Goal: Transaction & Acquisition: Download file/media

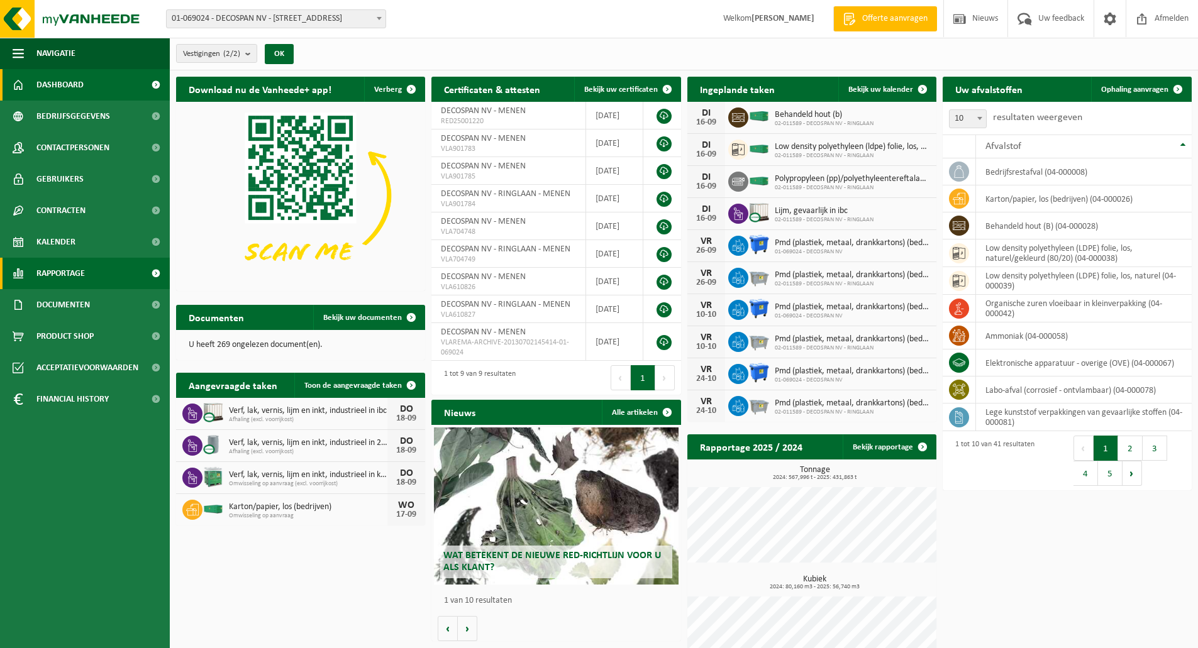
click at [61, 275] on span "Rapportage" at bounding box center [60, 273] width 48 height 31
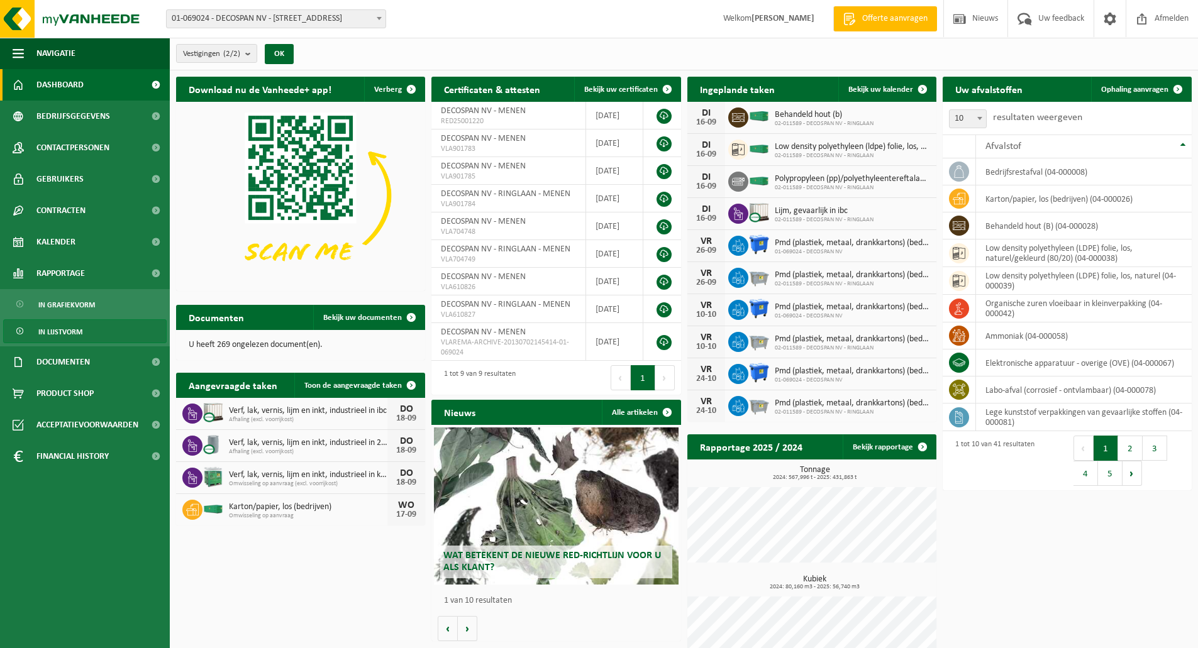
click at [51, 330] on span "In lijstvorm" at bounding box center [60, 332] width 44 height 24
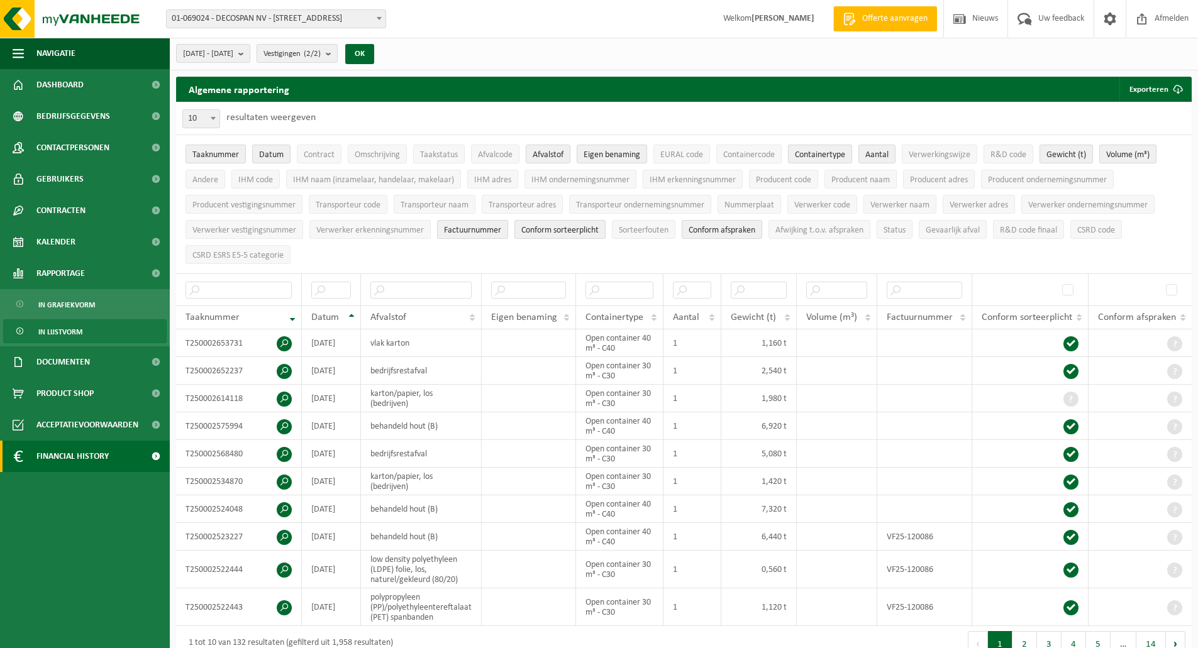
click at [70, 456] on span "Financial History" at bounding box center [72, 456] width 72 height 31
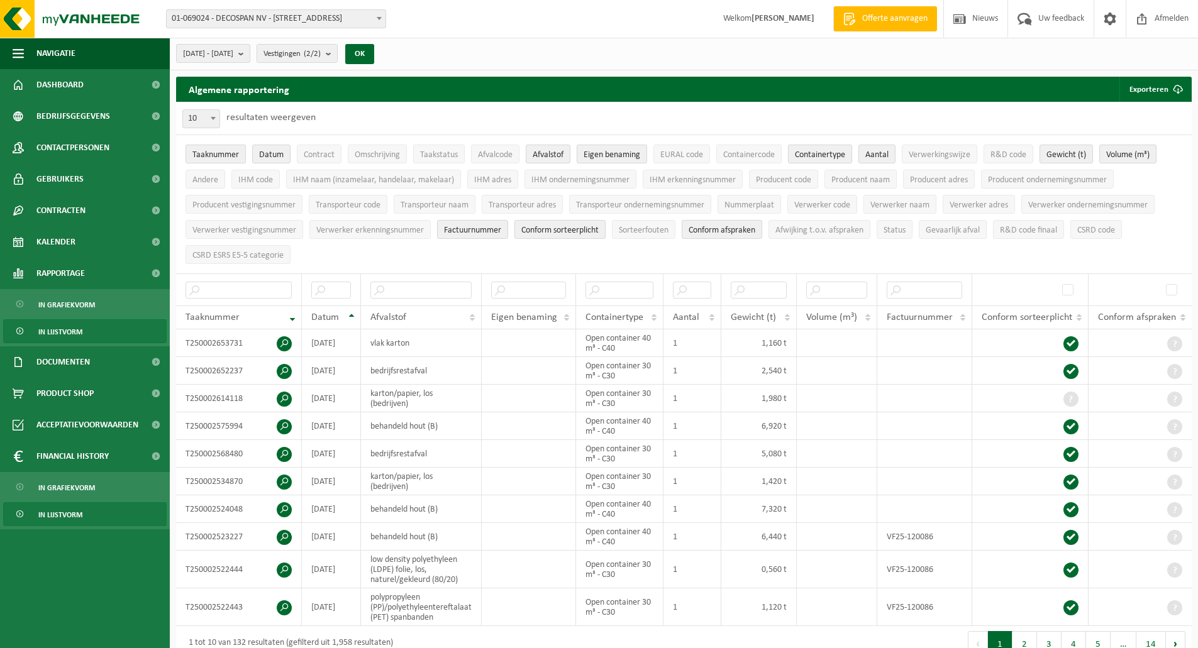
click at [72, 510] on span "In lijstvorm" at bounding box center [60, 515] width 44 height 24
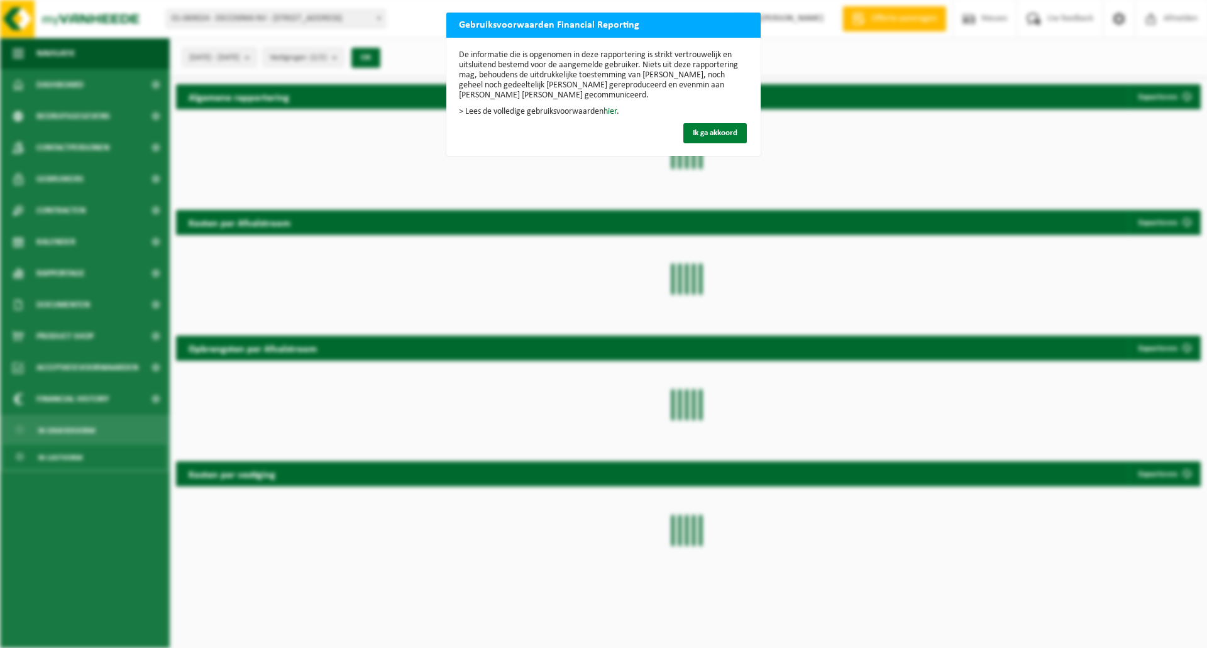
click at [714, 134] on span "Ik ga akkoord" at bounding box center [715, 133] width 45 height 8
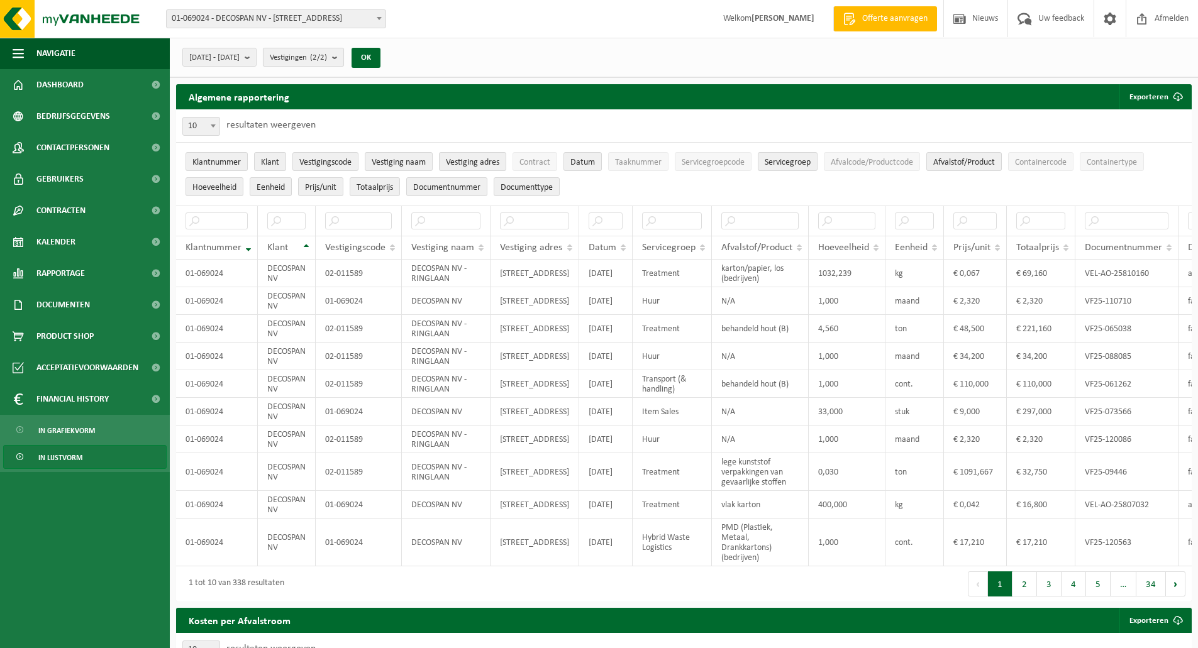
click at [327, 53] on span "Vestigingen (2/2)" at bounding box center [298, 57] width 57 height 19
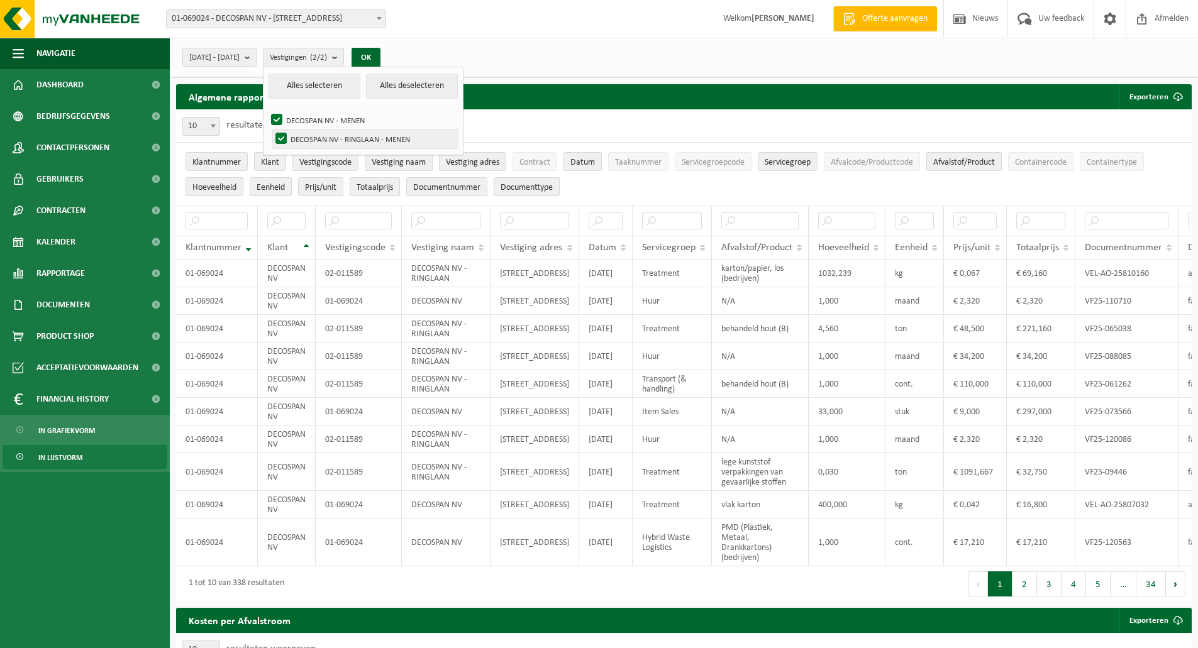
click at [337, 137] on label "DECOSPAN NV - RINGLAAN - MENEN" at bounding box center [365, 139] width 185 height 19
click at [271, 130] on input "DECOSPAN NV - RINGLAAN - MENEN" at bounding box center [270, 129] width 1 height 1
checkbox input "false"
click at [380, 54] on button "OK" at bounding box center [365, 58] width 29 height 20
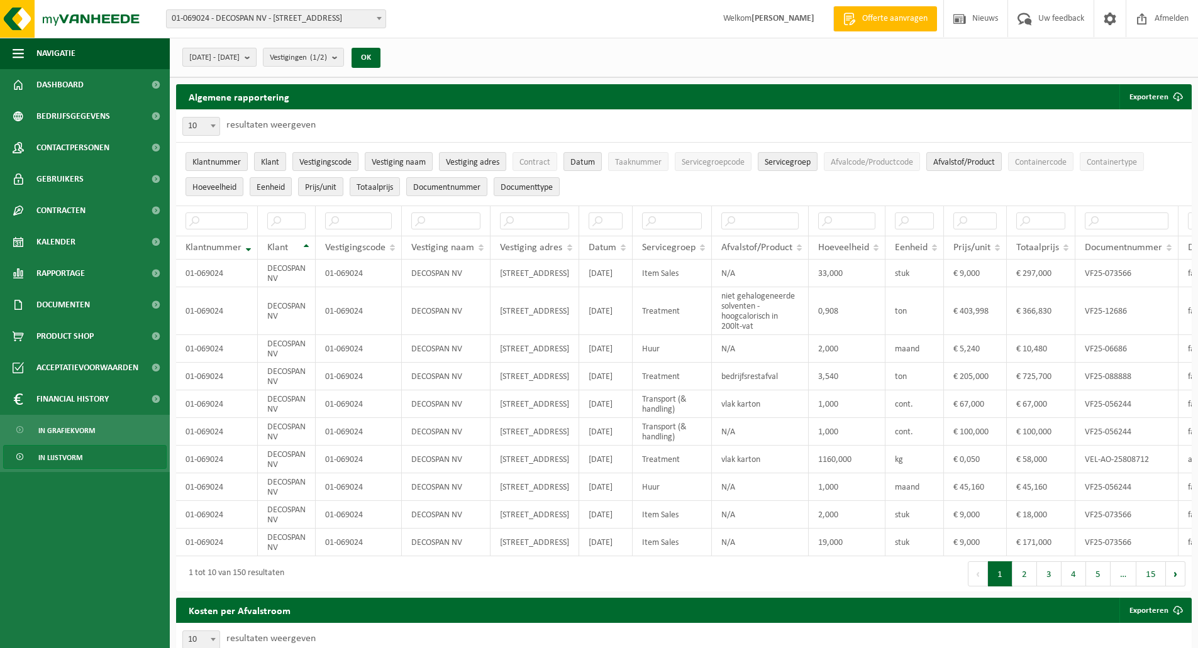
click at [240, 52] on span "[DATE] - [DATE]" at bounding box center [214, 57] width 50 height 19
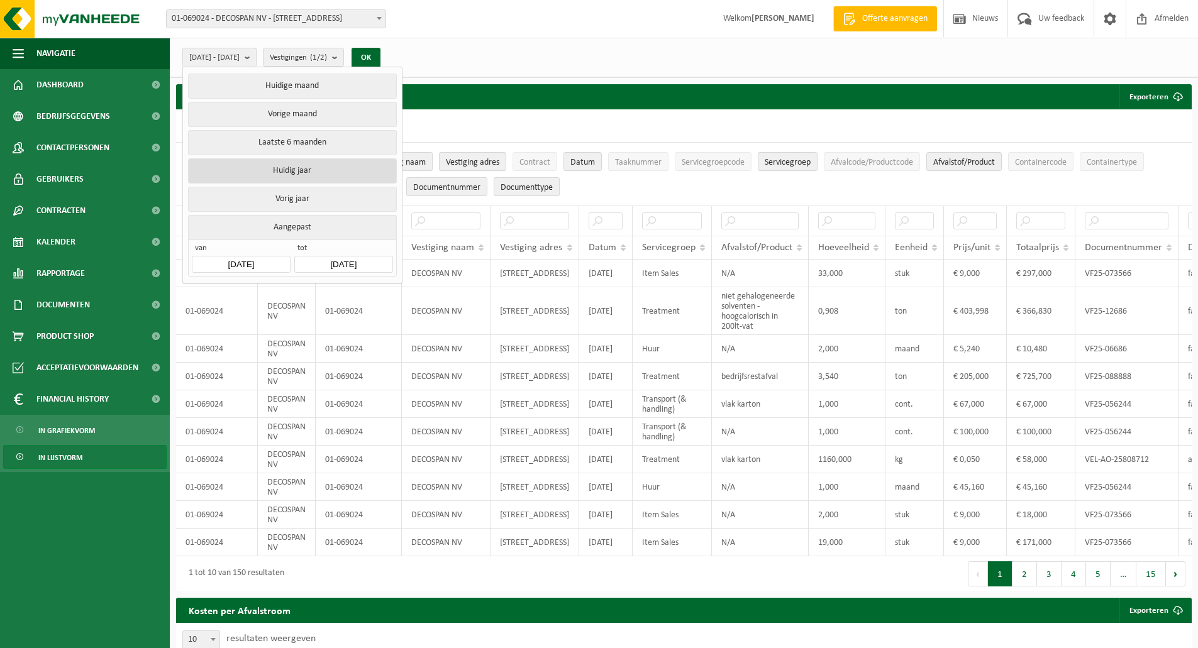
click at [315, 166] on button "Huidig jaar" at bounding box center [292, 170] width 208 height 25
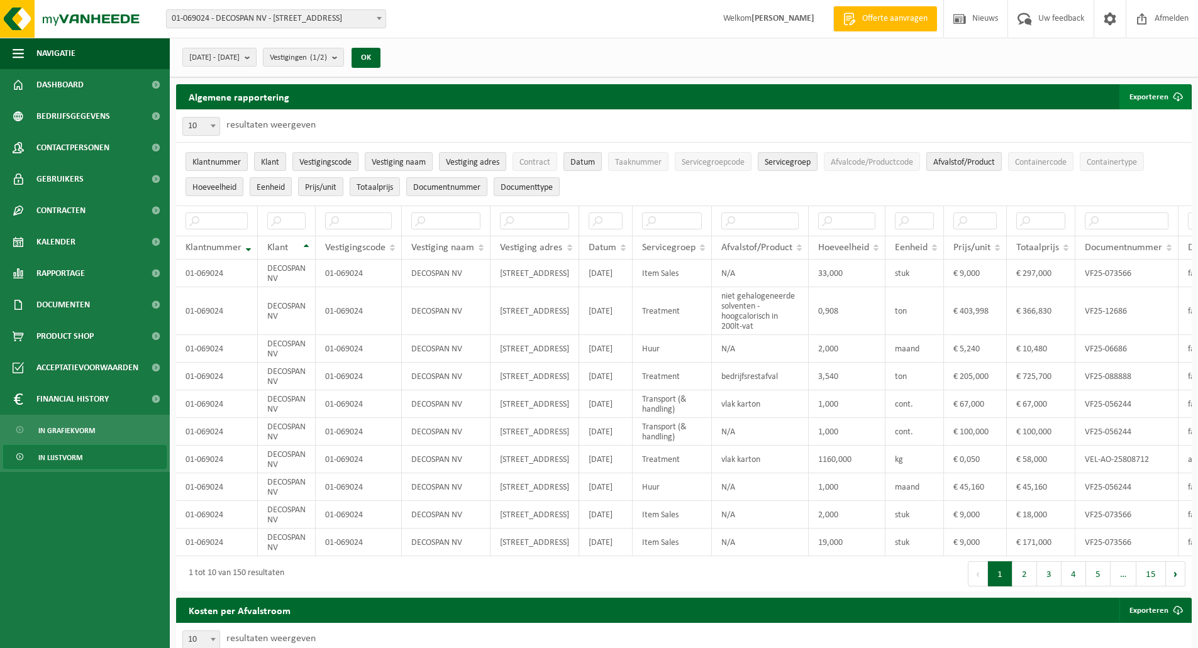
click at [1165, 95] on span "button" at bounding box center [1177, 96] width 25 height 25
click at [1143, 142] on link "Alle beschikbare kolommen" at bounding box center [1133, 147] width 114 height 25
click at [1152, 144] on link "Alle beschikbare kolommen" at bounding box center [1133, 147] width 114 height 25
click at [240, 57] on span "2025-01-01 - 2025-09-16" at bounding box center [214, 57] width 50 height 19
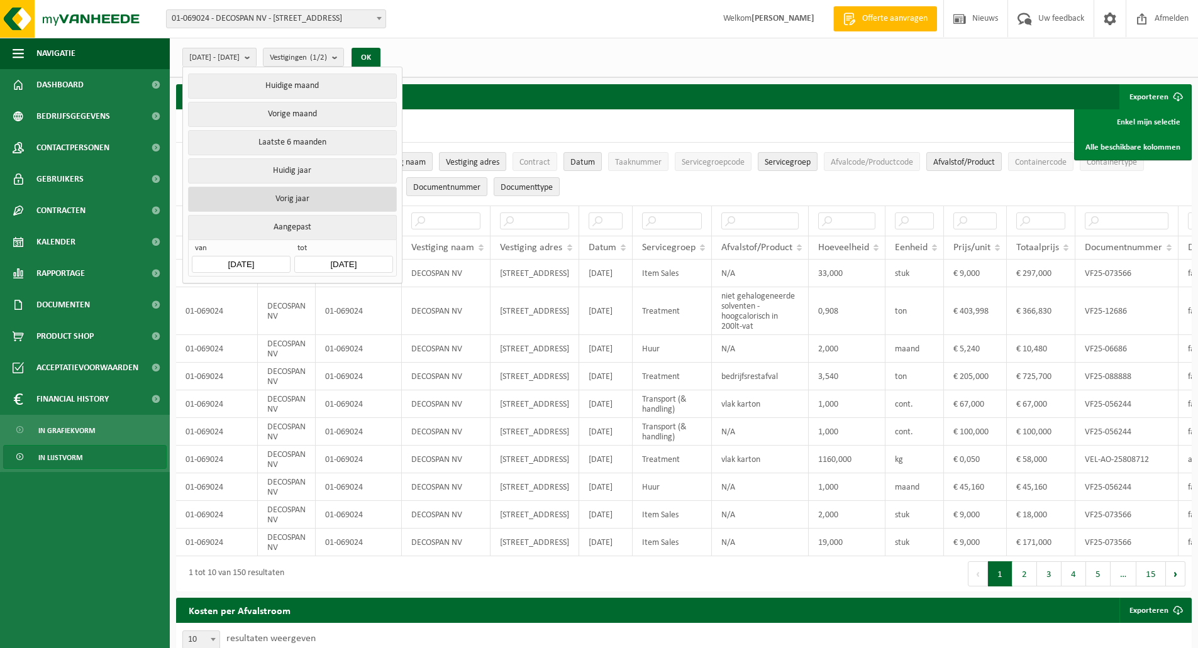
click at [279, 195] on button "Vorig jaar" at bounding box center [292, 199] width 208 height 25
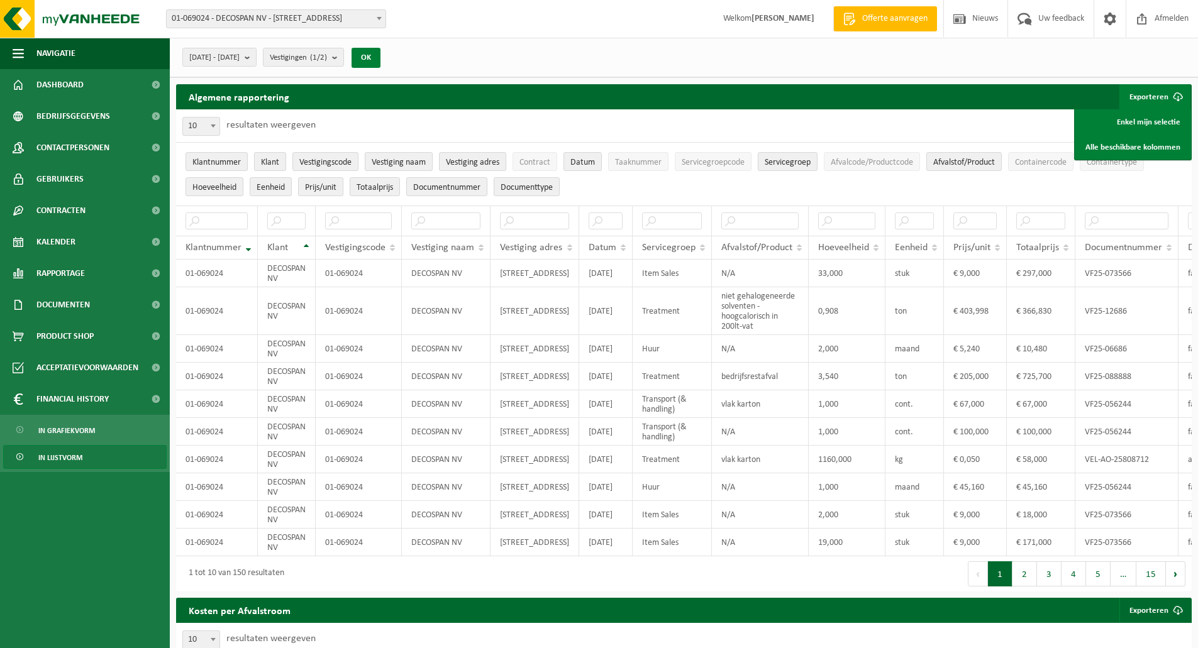
click at [380, 58] on button "OK" at bounding box center [365, 58] width 29 height 20
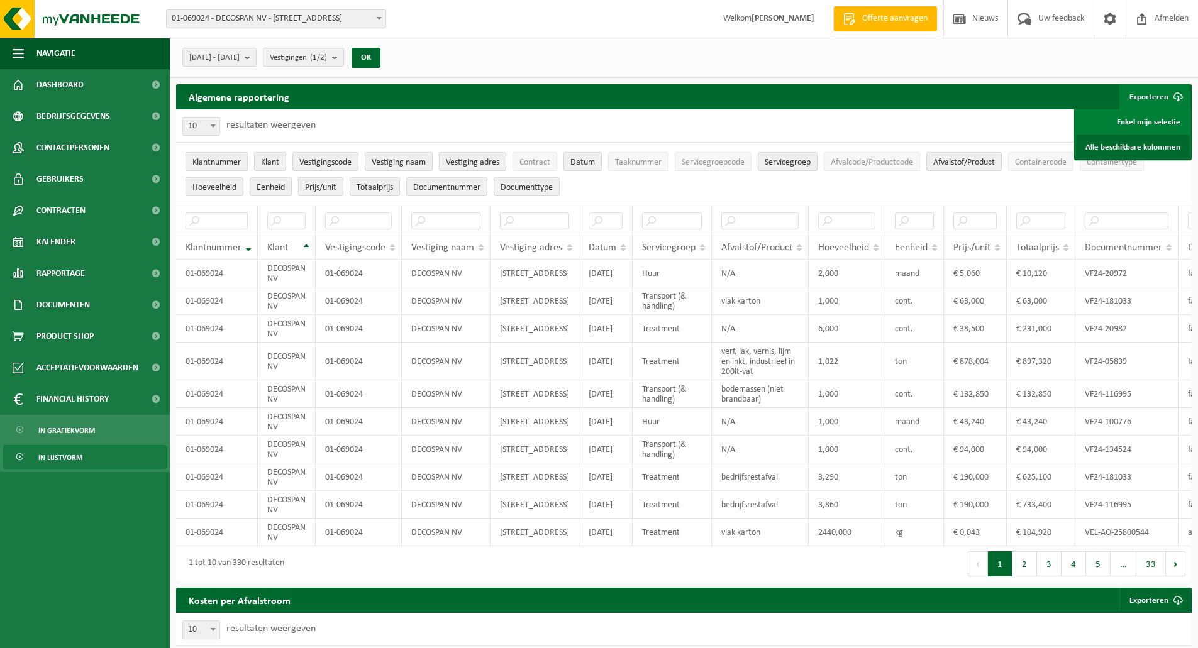
click at [1105, 146] on link "Alle beschikbare kolommen" at bounding box center [1133, 147] width 114 height 25
